Goal: Communication & Community: Connect with others

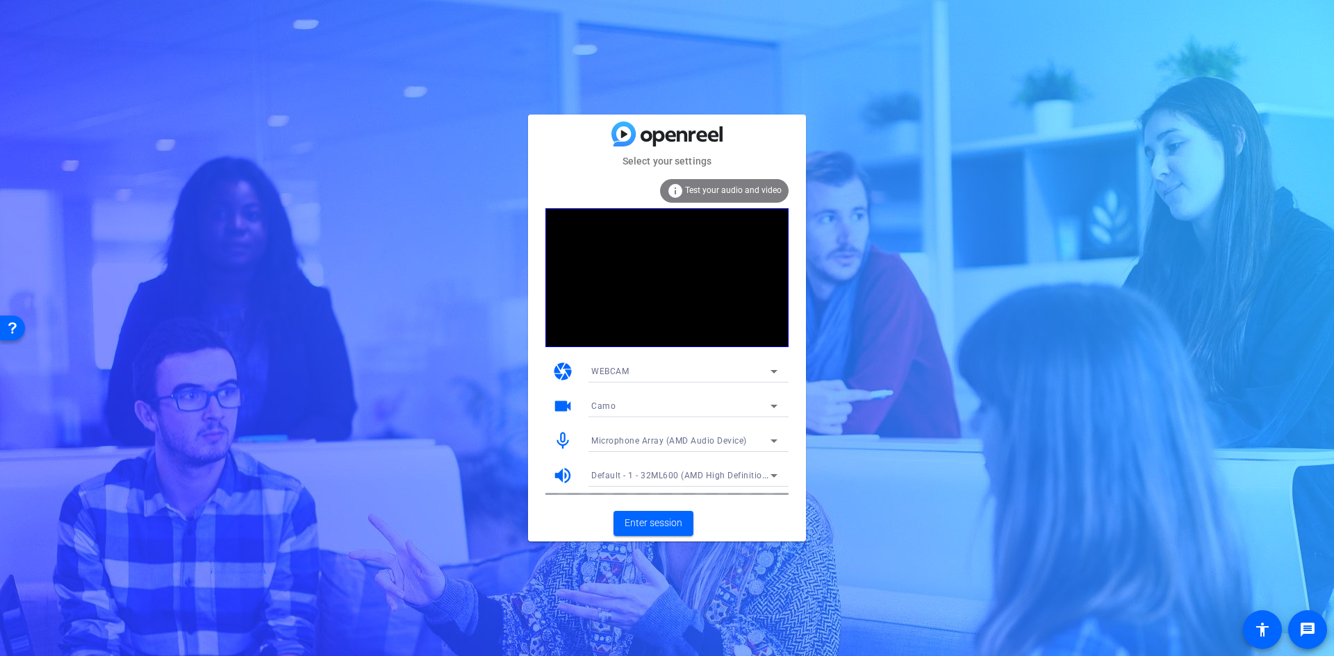
click at [768, 408] on icon at bounding box center [773, 406] width 17 height 17
click at [707, 449] on span "Integrated Camera (30c9:0050)" at bounding box center [654, 456] width 126 height 17
click at [665, 530] on span "Enter session" at bounding box center [653, 523] width 58 height 15
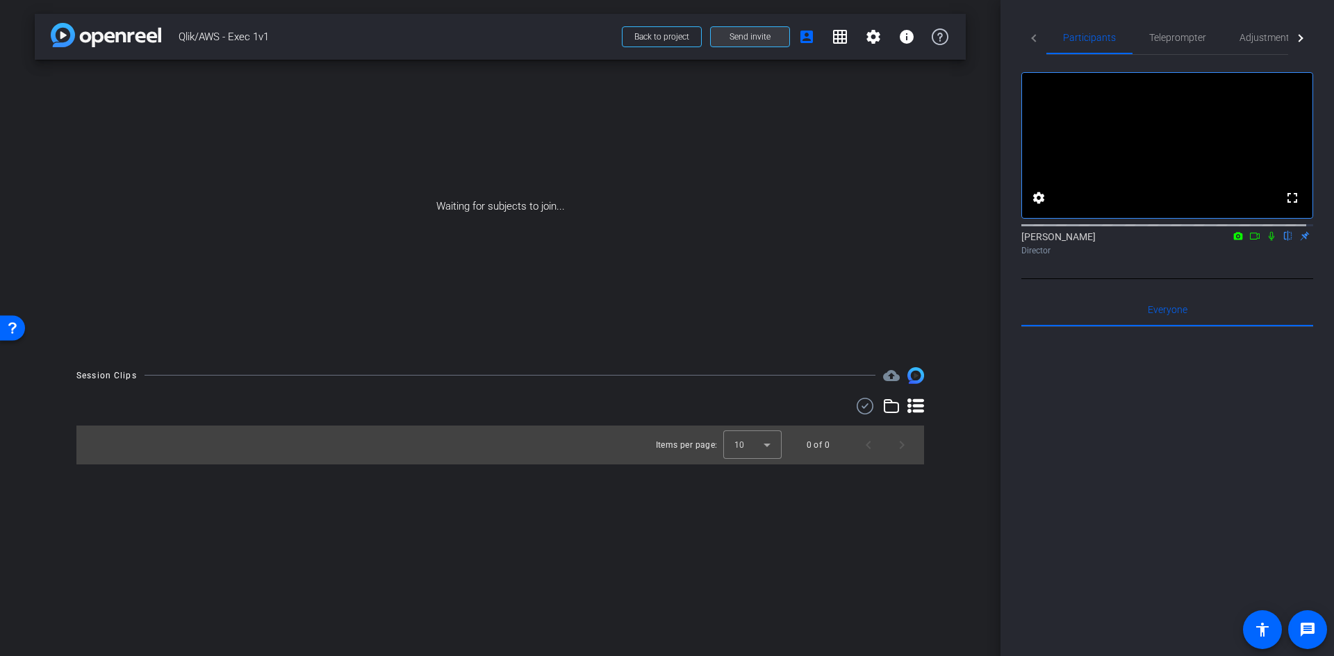
click at [765, 40] on span "Send invite" at bounding box center [749, 36] width 41 height 11
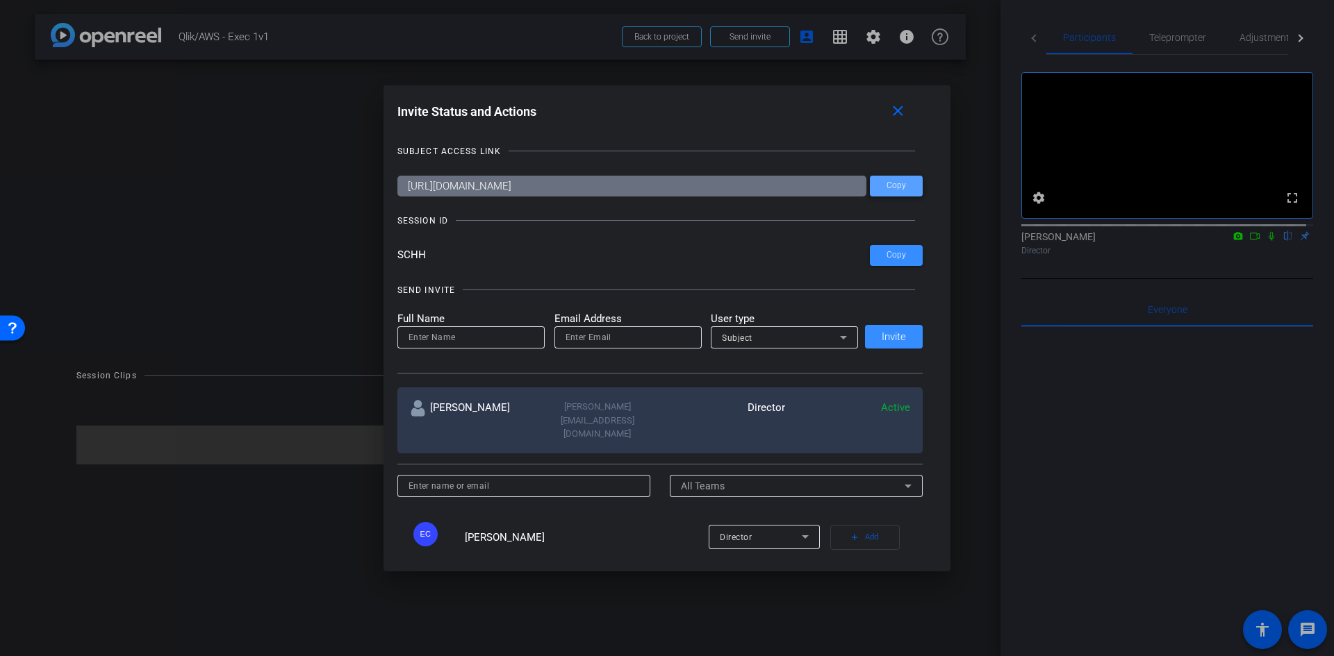
click at [892, 190] on span "Copy" at bounding box center [895, 186] width 19 height 10
click at [904, 190] on span at bounding box center [896, 185] width 53 height 33
click at [905, 115] on mat-icon "close" at bounding box center [897, 111] width 17 height 17
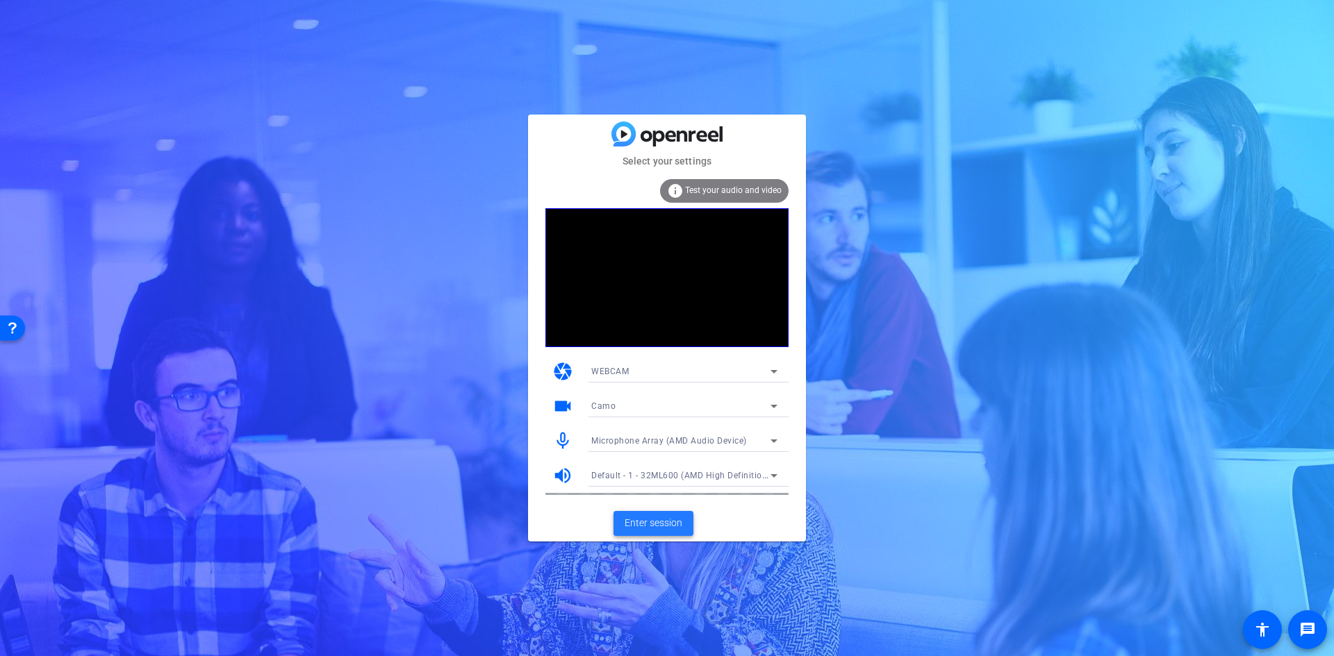
click at [663, 527] on span "Enter session" at bounding box center [653, 523] width 58 height 15
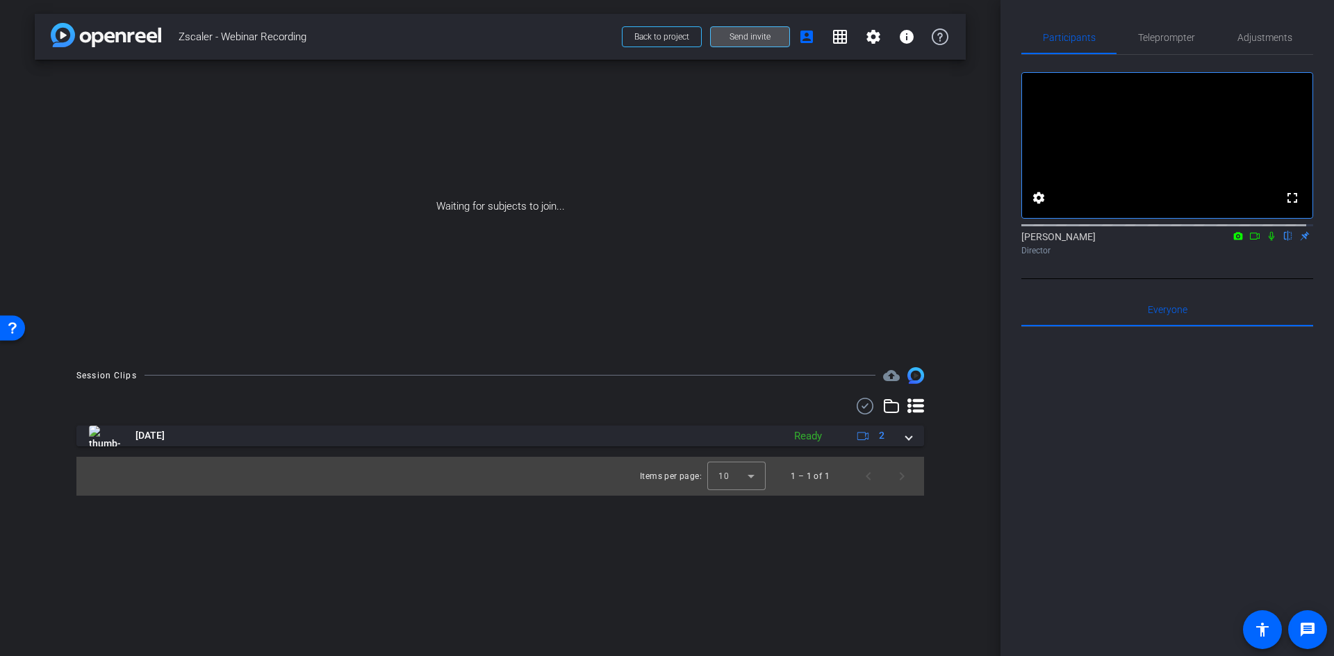
click at [761, 34] on span "Send invite" at bounding box center [749, 36] width 41 height 11
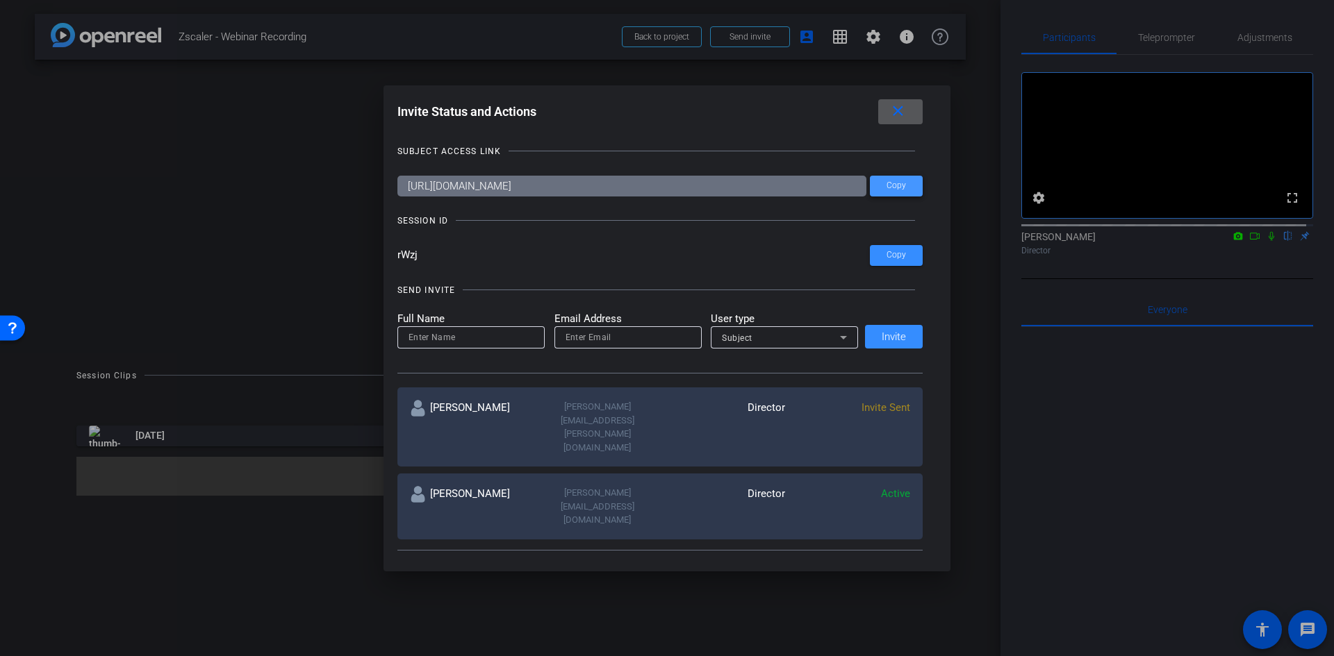
click at [901, 193] on span at bounding box center [896, 185] width 53 height 33
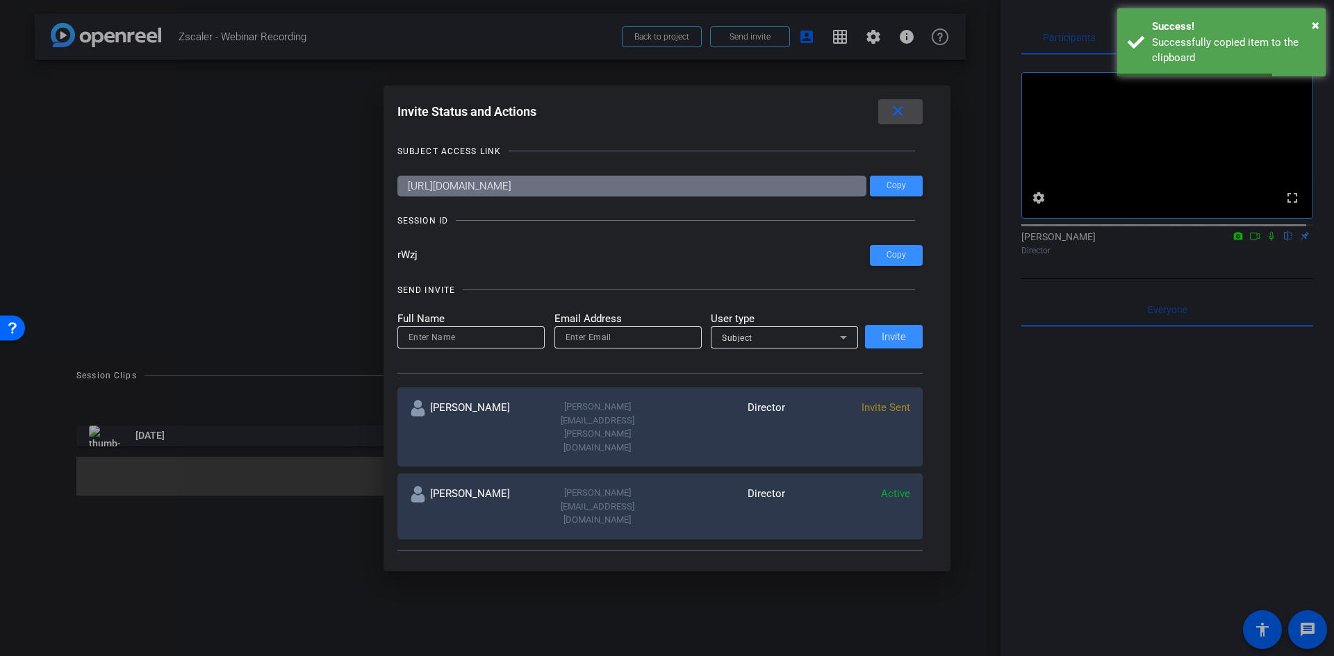
click at [906, 110] on mat-icon "close" at bounding box center [897, 111] width 17 height 17
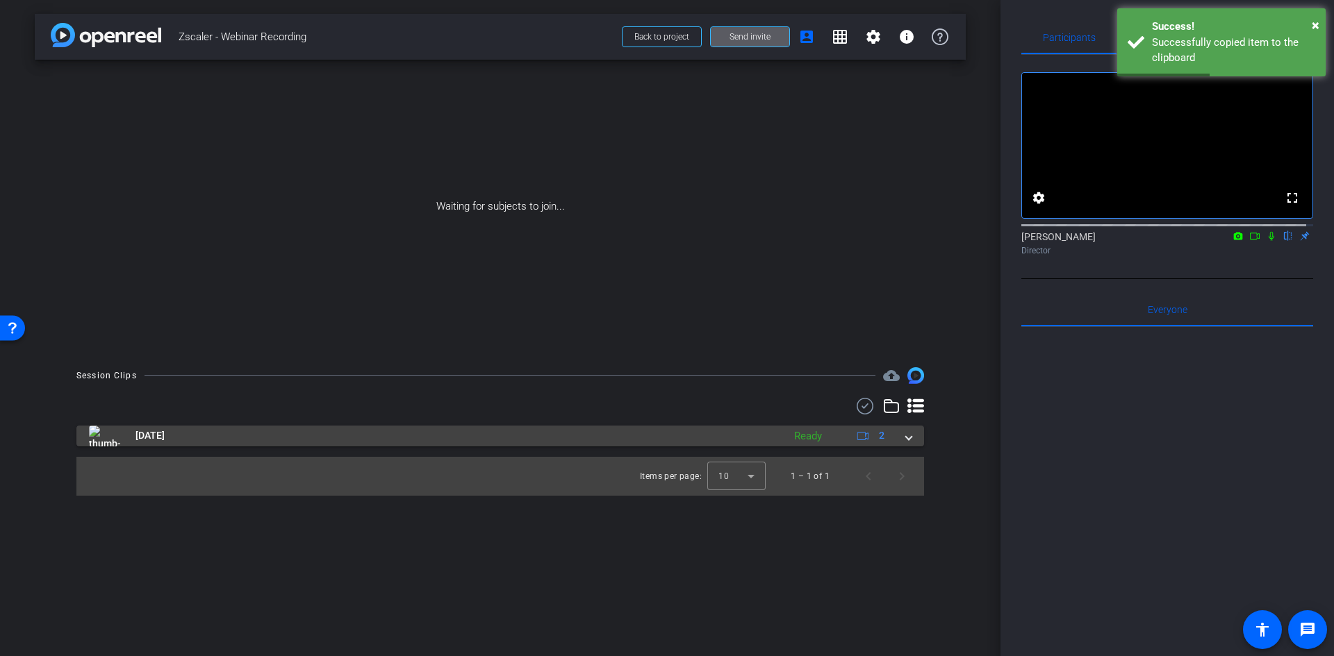
click at [915, 431] on mat-expansion-panel-header "[DATE] Ready 2" at bounding box center [499, 436] width 847 height 21
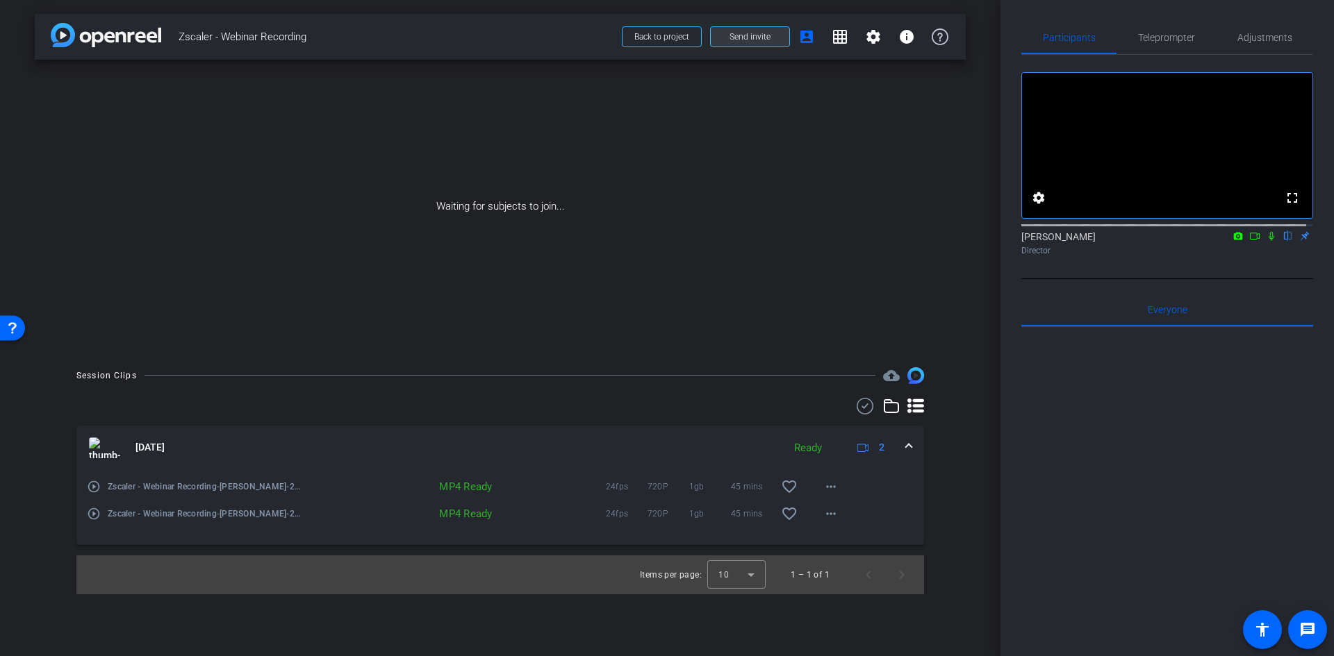
click at [769, 34] on span "Send invite" at bounding box center [749, 36] width 41 height 11
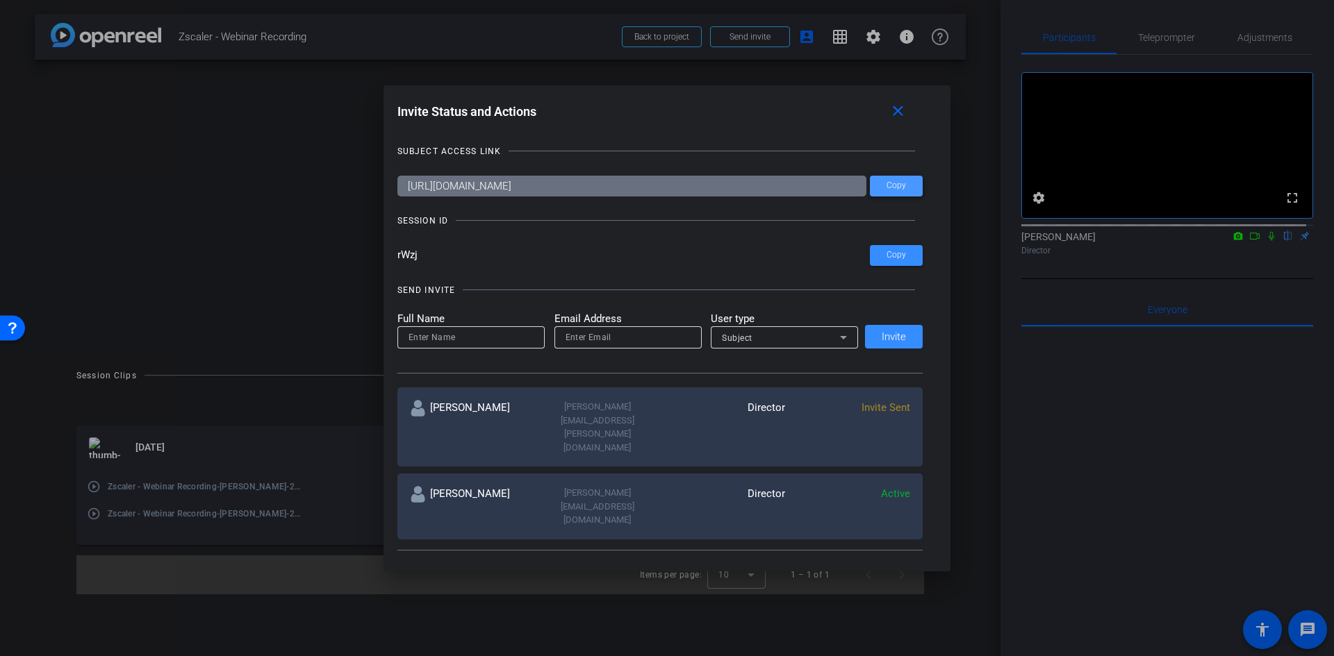
drag, startPoint x: 900, startPoint y: 191, endPoint x: 420, endPoint y: 317, distance: 496.3
click at [900, 191] on span at bounding box center [896, 185] width 53 height 33
click at [907, 192] on span at bounding box center [896, 185] width 53 height 33
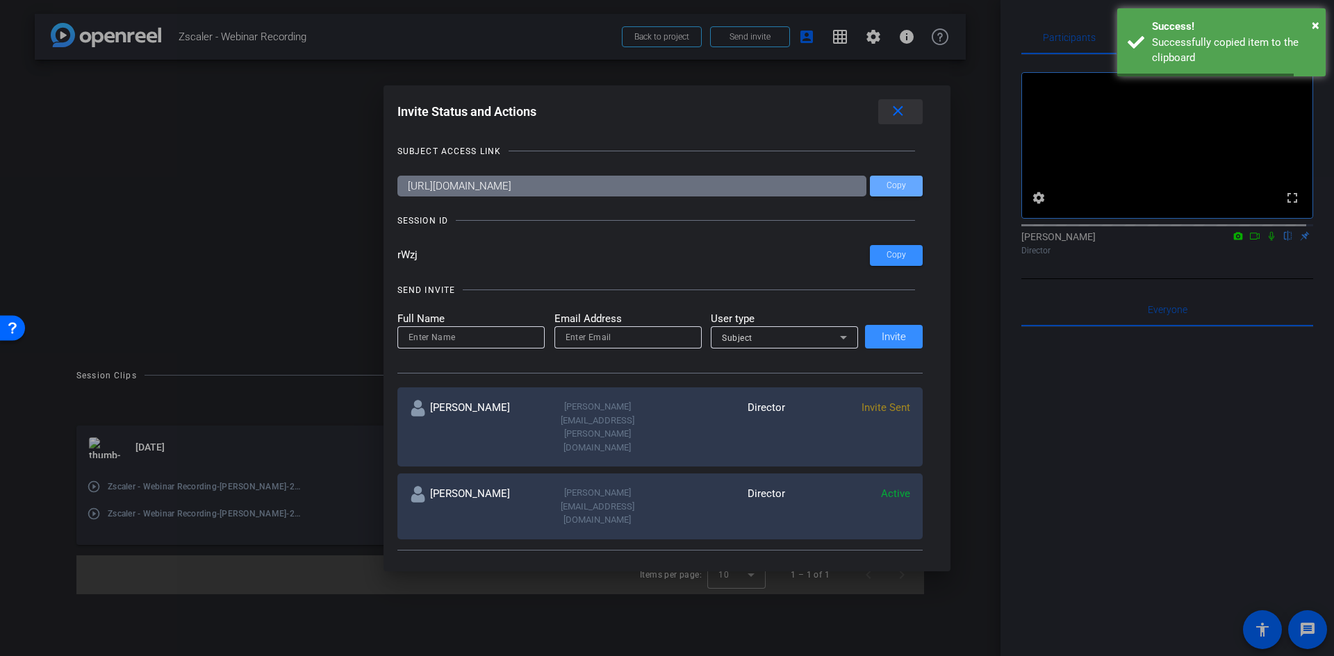
click at [902, 106] on mat-icon "close" at bounding box center [897, 111] width 17 height 17
